Goal: Task Accomplishment & Management: Manage account settings

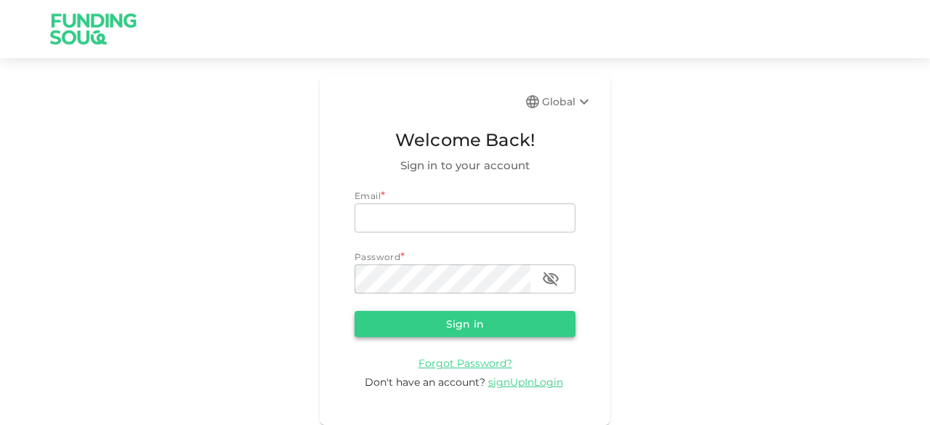
type input "[EMAIL_ADDRESS][DOMAIN_NAME]"
click at [406, 324] on button "Sign in" at bounding box center [465, 324] width 221 height 26
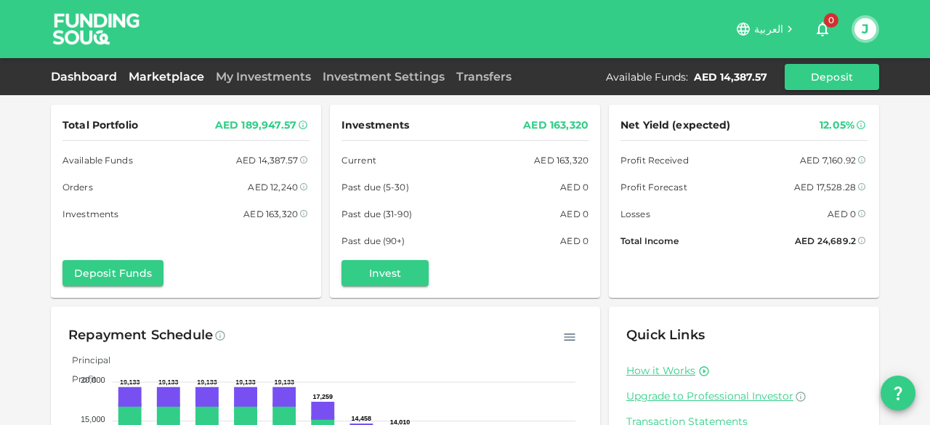
click at [164, 72] on link "Marketplace" at bounding box center [166, 77] width 87 height 14
